Goal: Information Seeking & Learning: Learn about a topic

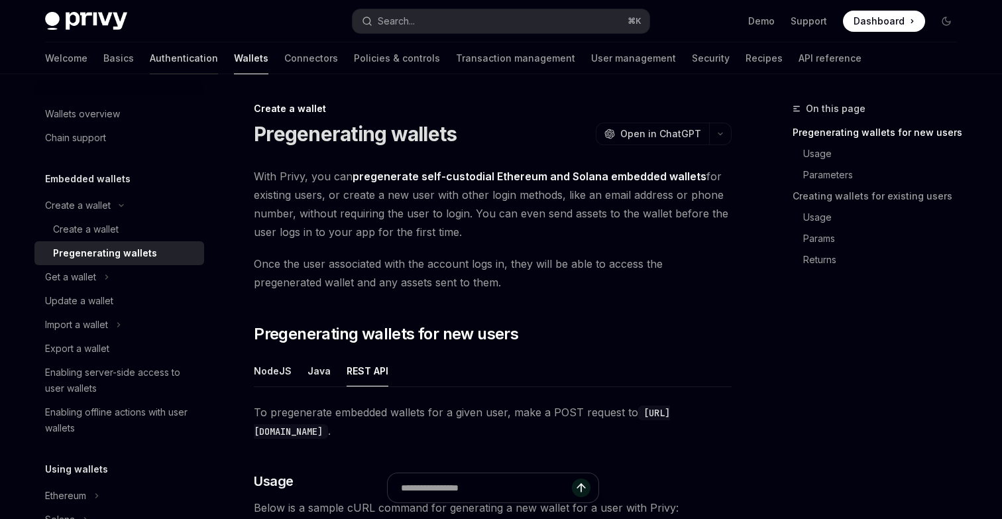
click at [150, 63] on link "Authentication" at bounding box center [184, 58] width 68 height 32
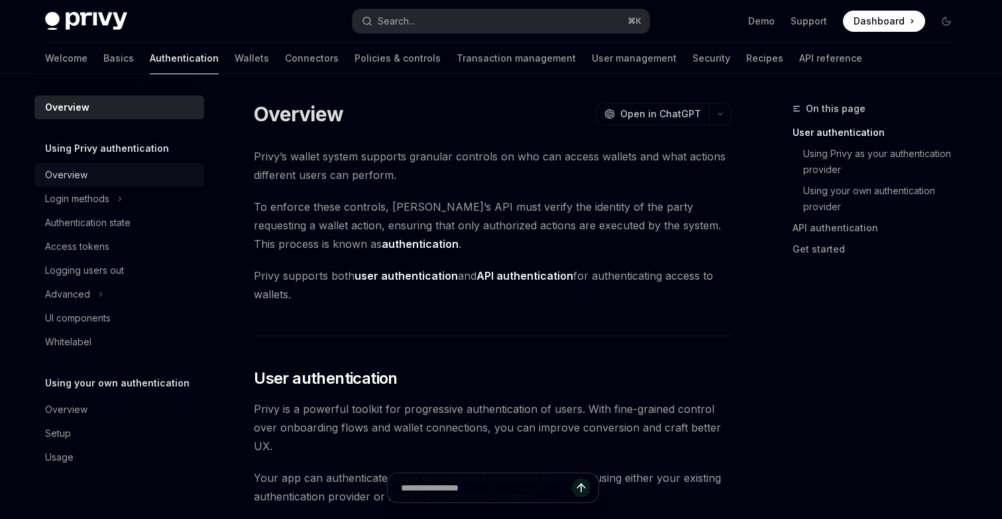
click at [150, 175] on div "Overview" at bounding box center [120, 175] width 151 height 16
type textarea "*"
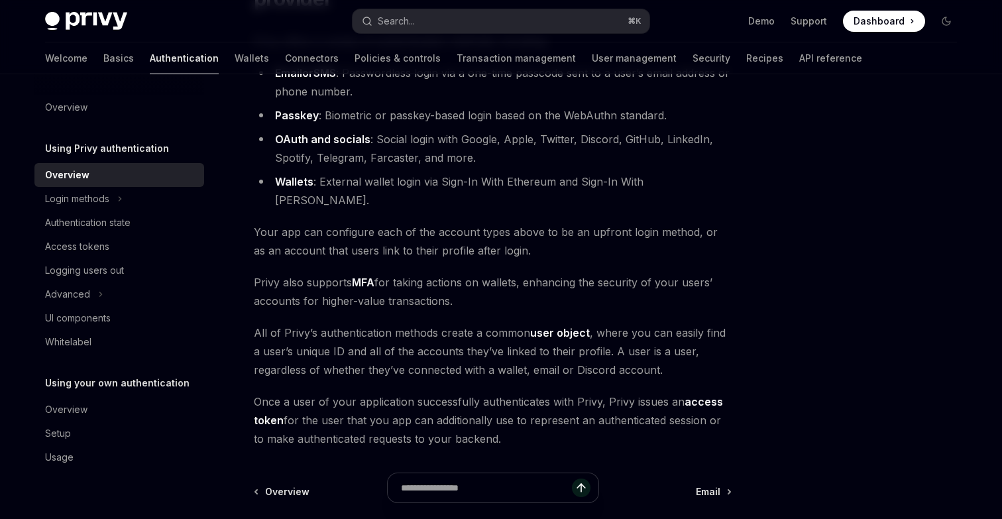
scroll to position [163, 0]
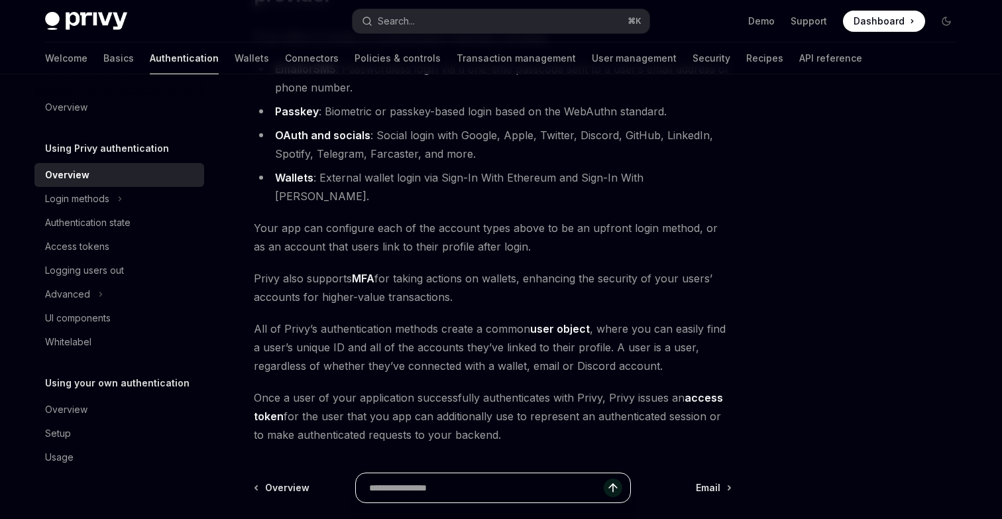
click at [473, 486] on input "Ask a question..." at bounding box center [486, 487] width 235 height 29
type input "**********"
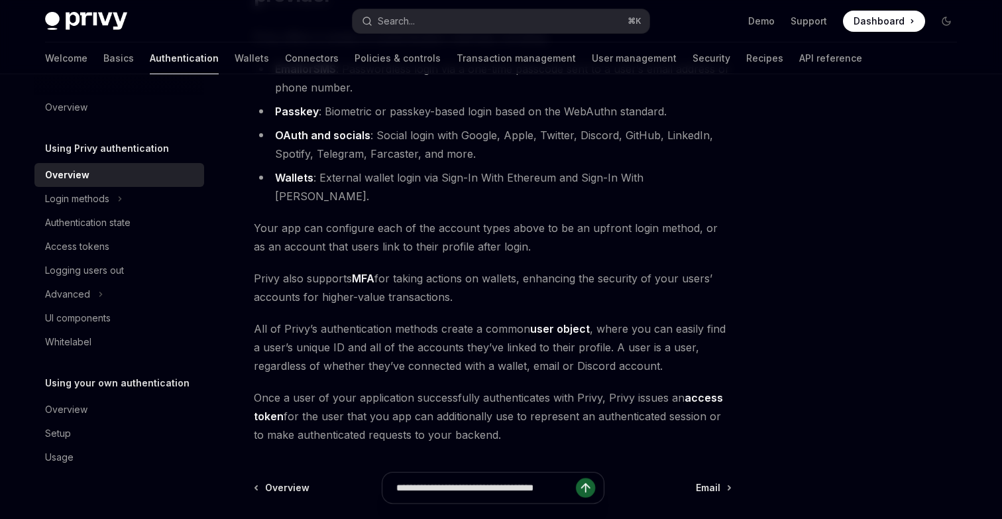
type textarea "*"
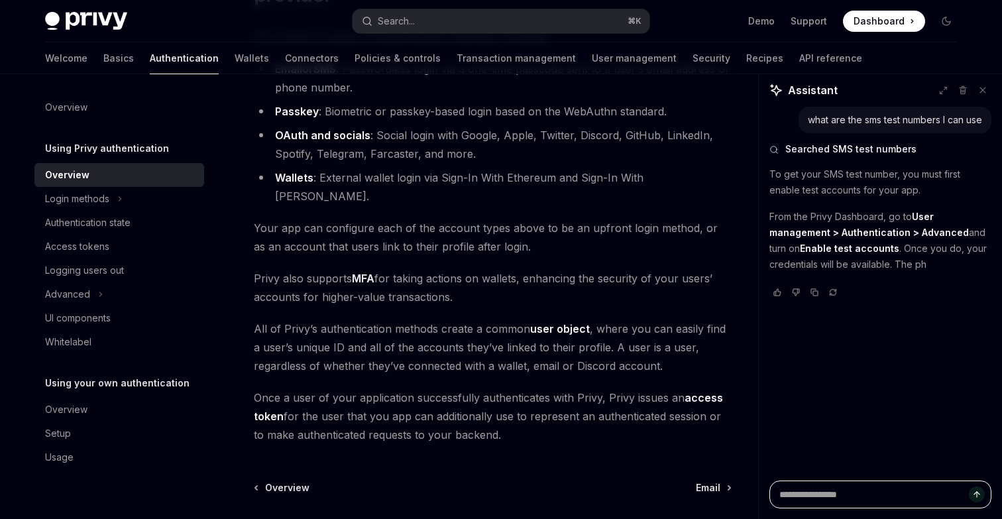
type textarea "*"
